Goal: Task Accomplishment & Management: Manage account settings

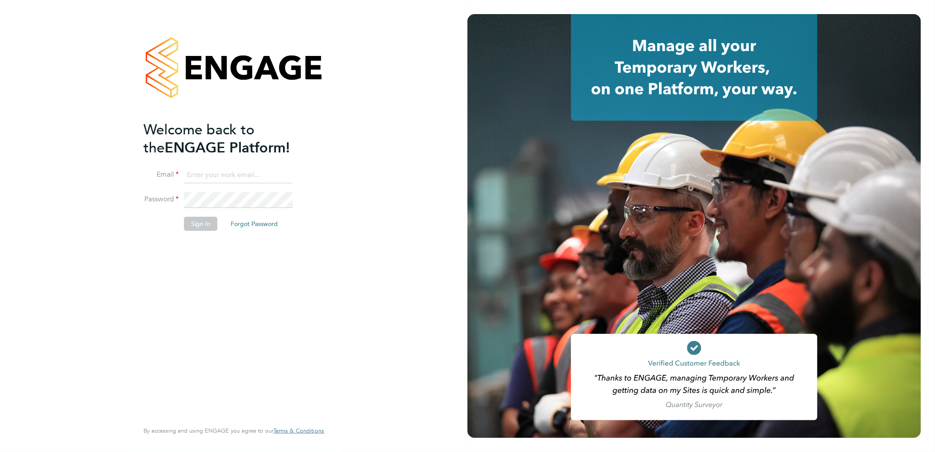
type input "[PERSON_NAME][EMAIL_ADDRESS][DOMAIN_NAME]"
click at [209, 223] on button "Sign In" at bounding box center [200, 224] width 33 height 14
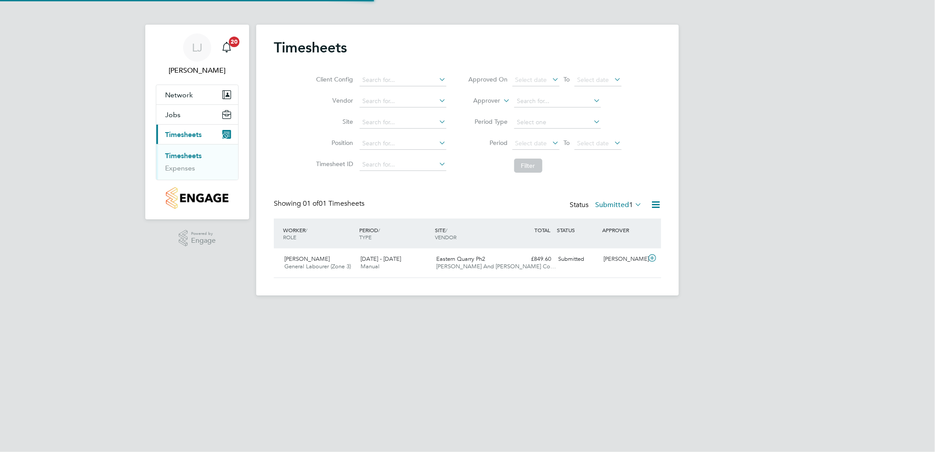
scroll to position [22, 77]
click at [417, 270] on div "18 - 24 Aug 2025 Manual" at bounding box center [395, 263] width 76 height 22
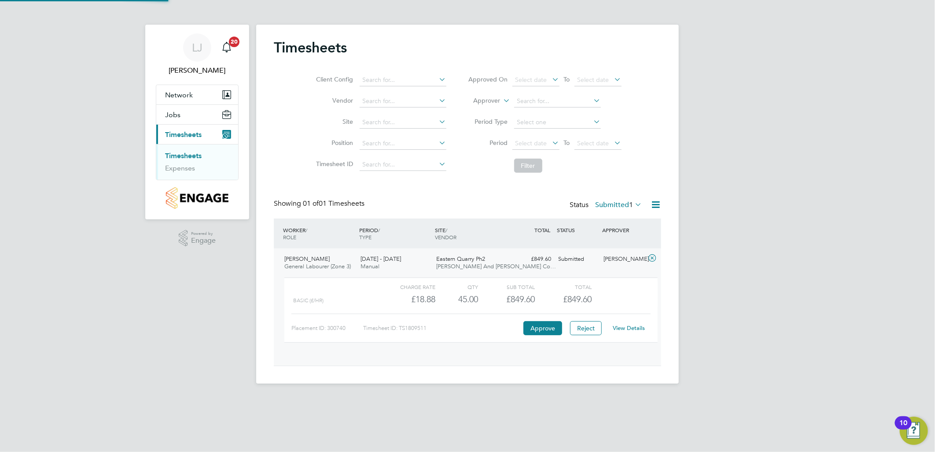
scroll to position [15, 86]
click at [620, 324] on link "View Details" at bounding box center [629, 327] width 32 height 7
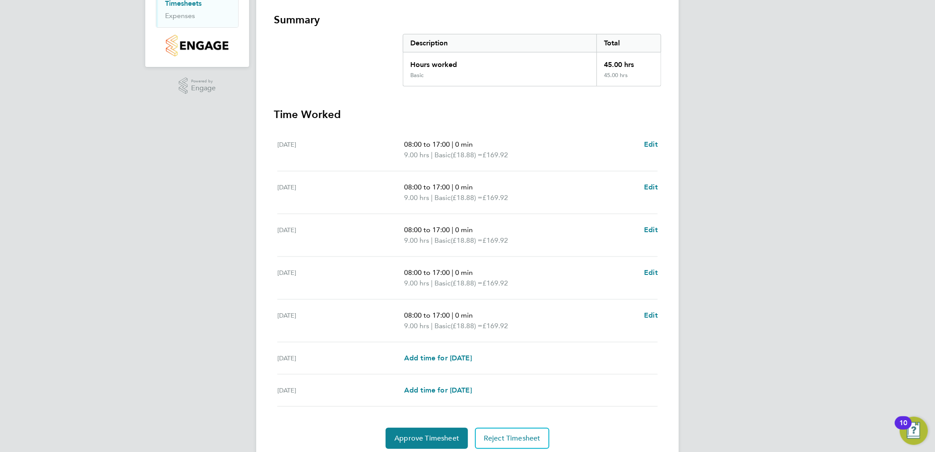
scroll to position [183, 0]
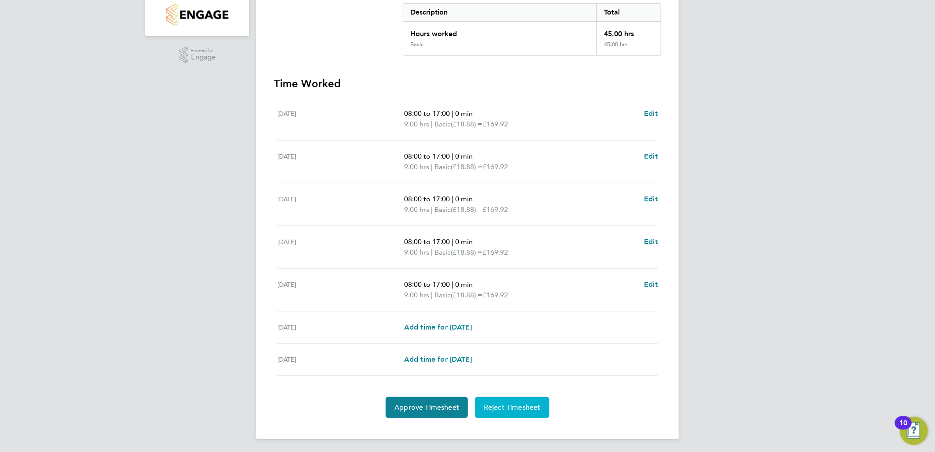
click at [531, 404] on span "Reject Timesheet" at bounding box center [512, 407] width 57 height 9
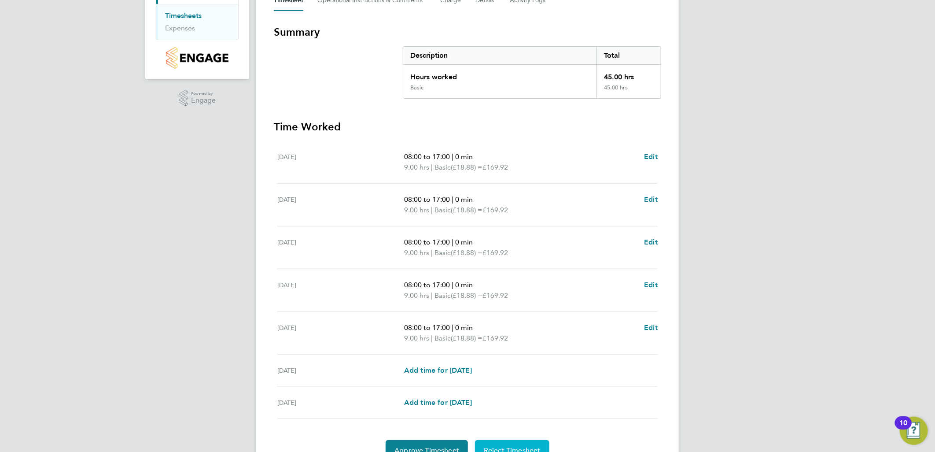
scroll to position [134, 0]
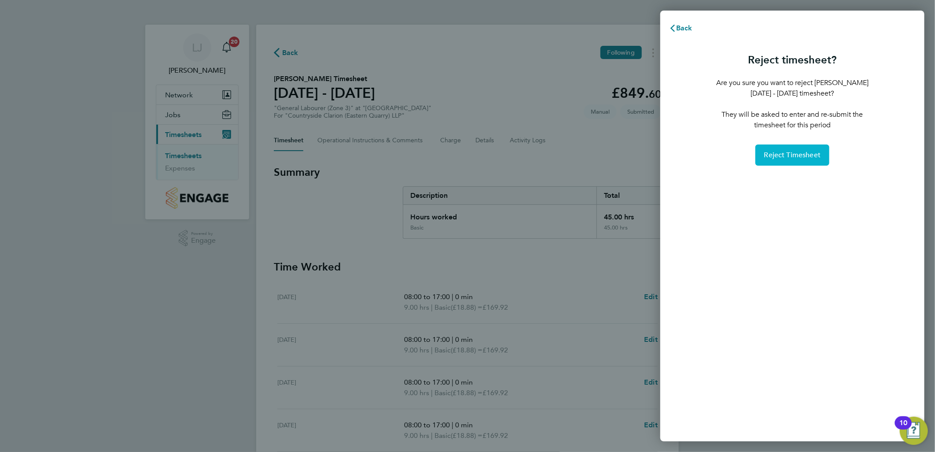
click at [771, 160] on button "Reject Timesheet" at bounding box center [792, 154] width 74 height 21
